Goal: Unclear

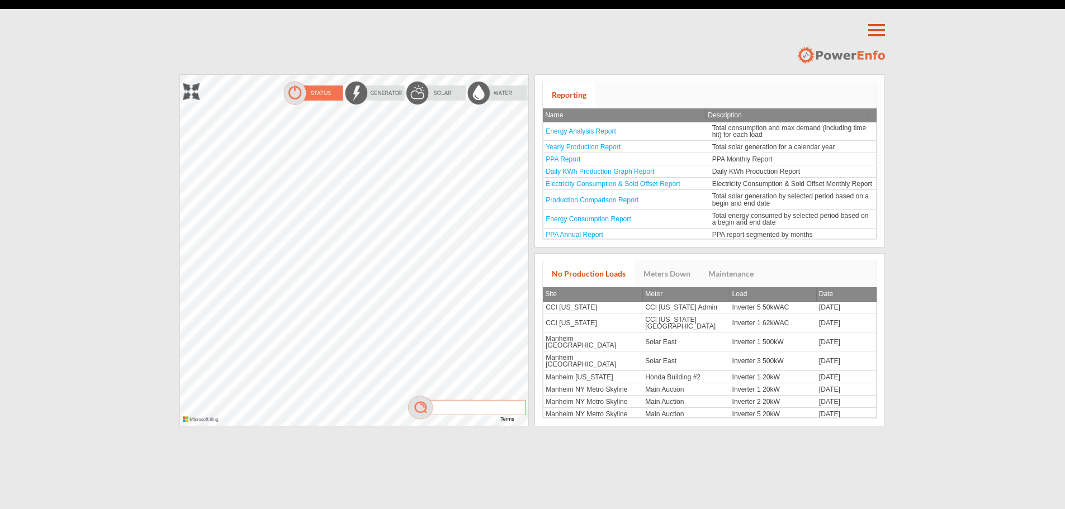
click at [180, 75] on div at bounding box center [180, 75] width 0 height 0
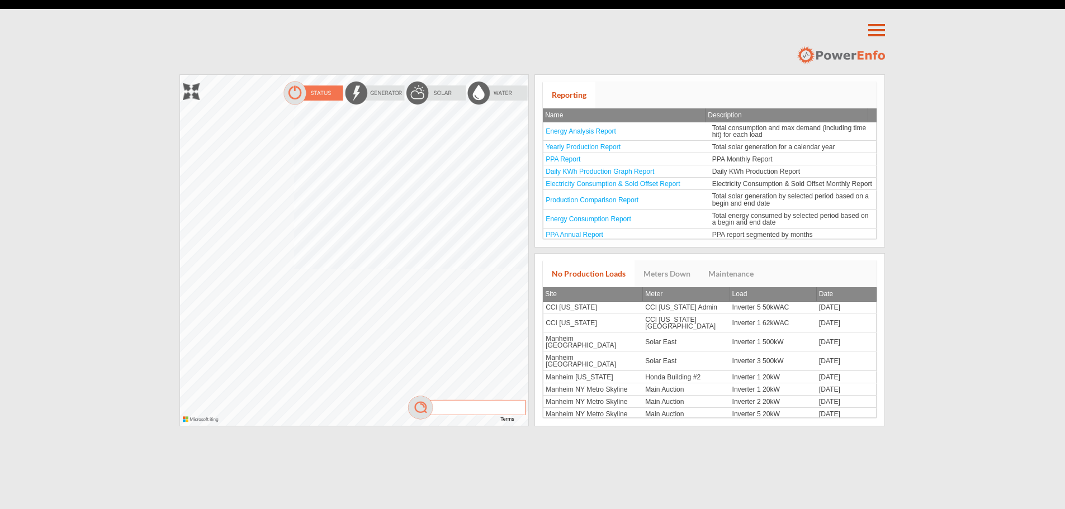
click at [180, 75] on div at bounding box center [180, 75] width 0 height 0
click at [543, 74] on div "The specified credentials are invalid. You can sign up for a free developer acc…" at bounding box center [530, 74] width 713 height 0
click at [180, 75] on div at bounding box center [180, 75] width 0 height 0
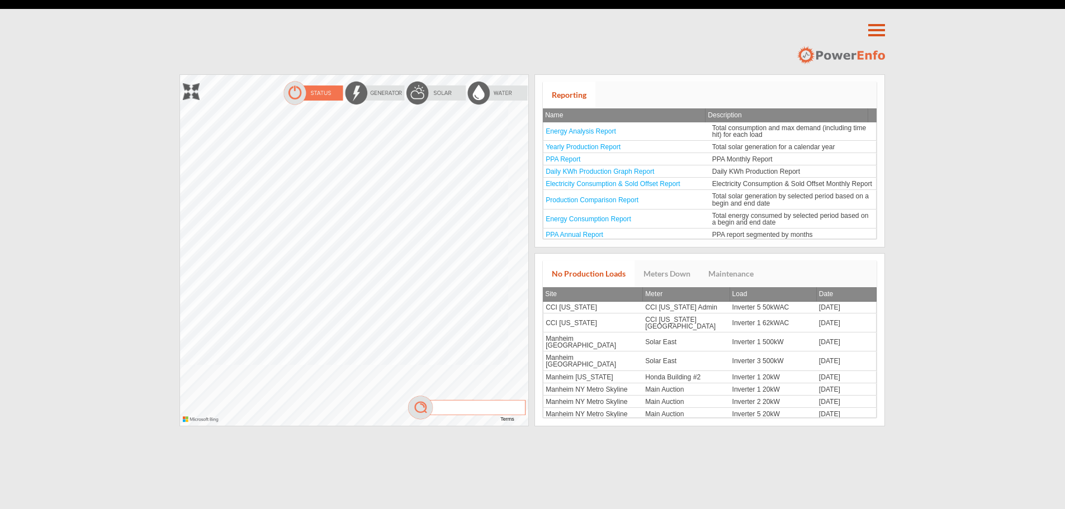
click at [180, 75] on div at bounding box center [180, 75] width 0 height 0
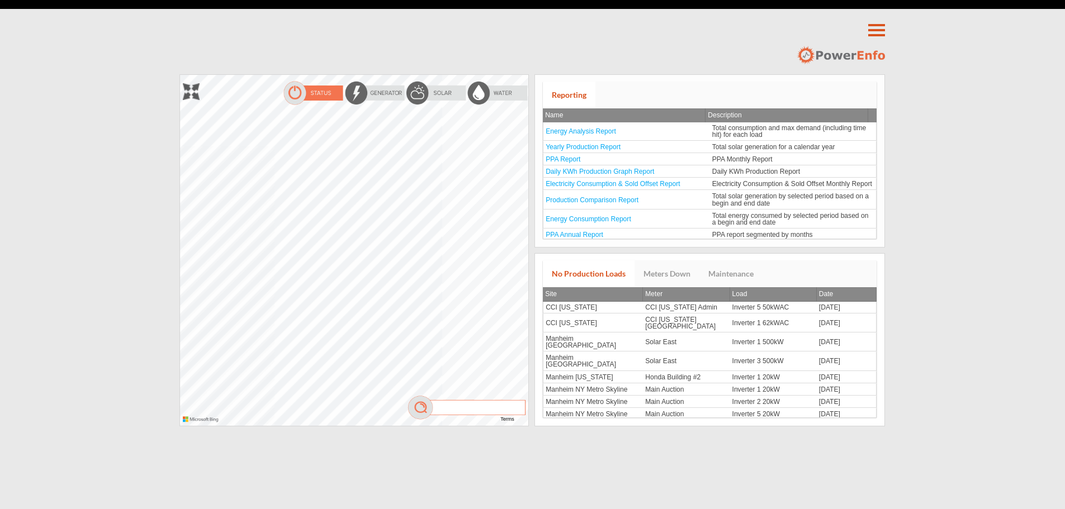
click at [180, 75] on div at bounding box center [180, 75] width 0 height 0
click at [583, 74] on div "The specified credentials are invalid. You can sign up for a free developer acc…" at bounding box center [530, 74] width 713 height 0
click at [668, 74] on div "The specified credentials are invalid. You can sign up for a free developer acc…" at bounding box center [530, 74] width 713 height 0
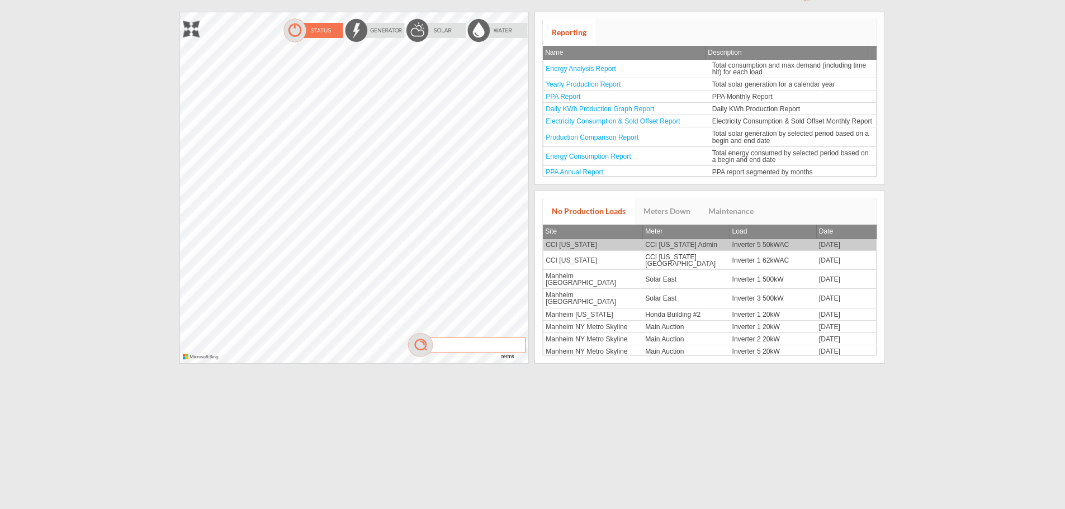
scroll to position [63, 0]
click at [180, 12] on div at bounding box center [180, 12] width 0 height 0
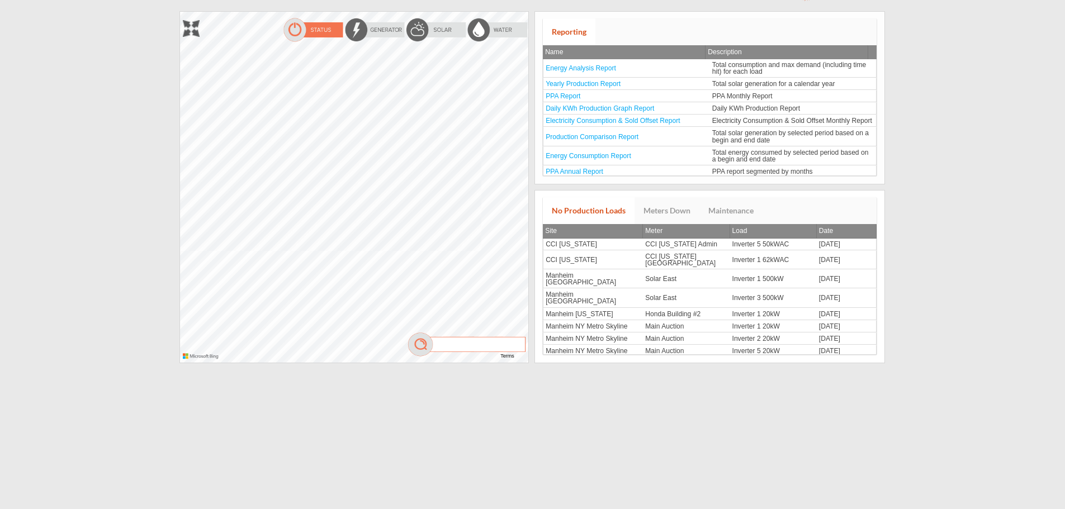
click at [180, 12] on div at bounding box center [180, 12] width 0 height 0
click at [619, 11] on div "The specified credentials are invalid. You can sign up for a free developer acc…" at bounding box center [530, 11] width 713 height 0
click at [367, 404] on div "**********" at bounding box center [532, 223] width 1065 height 573
click at [562, 391] on div "**********" at bounding box center [532, 223] width 1065 height 573
click at [180, 12] on div at bounding box center [180, 12] width 0 height 0
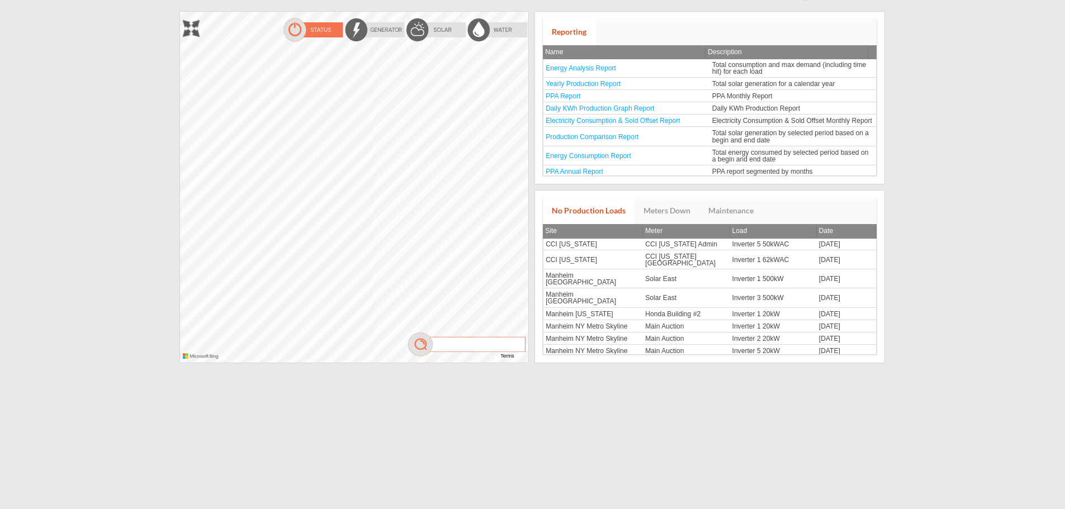
click at [180, 12] on div at bounding box center [180, 12] width 0 height 0
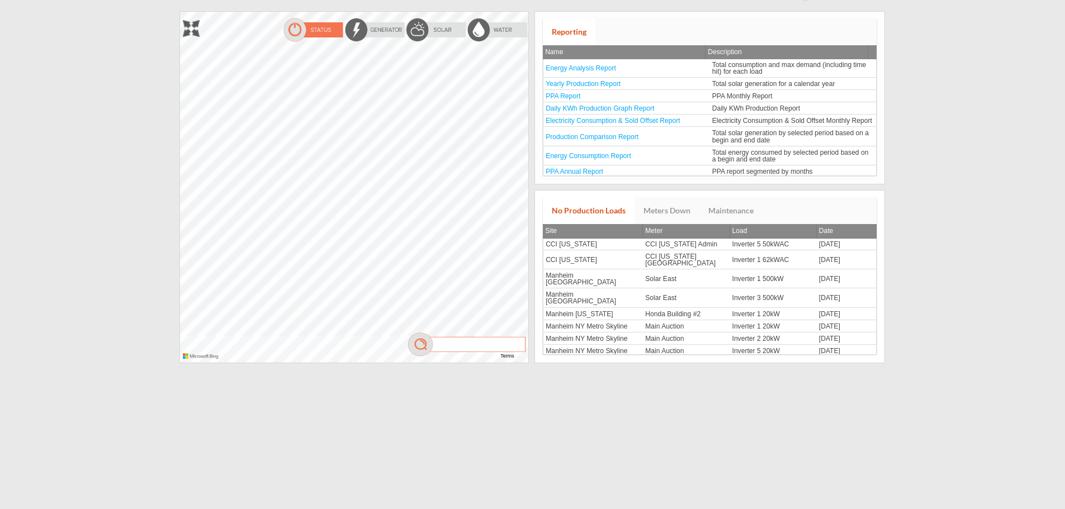
click at [180, 12] on div at bounding box center [180, 12] width 0 height 0
